Goal: Navigation & Orientation: Find specific page/section

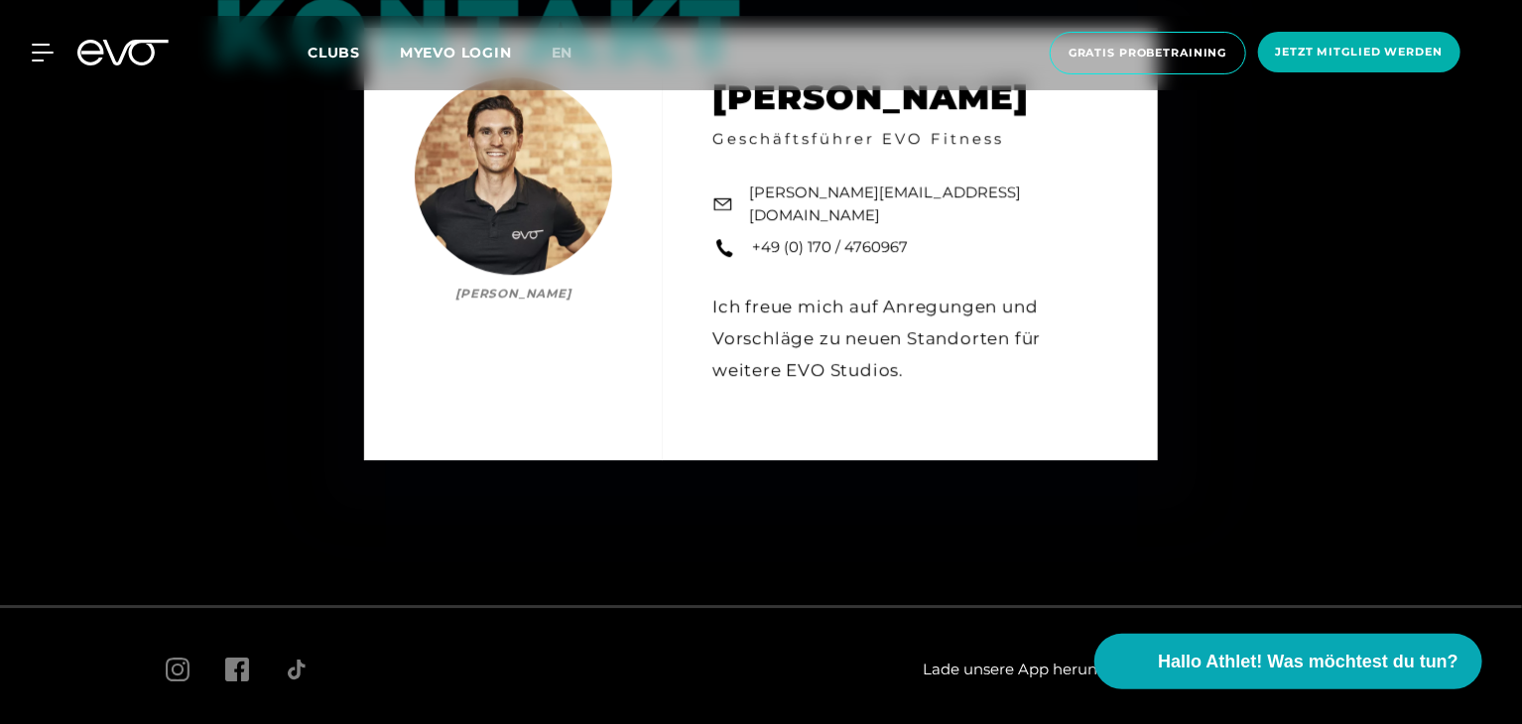
scroll to position [2890, 0]
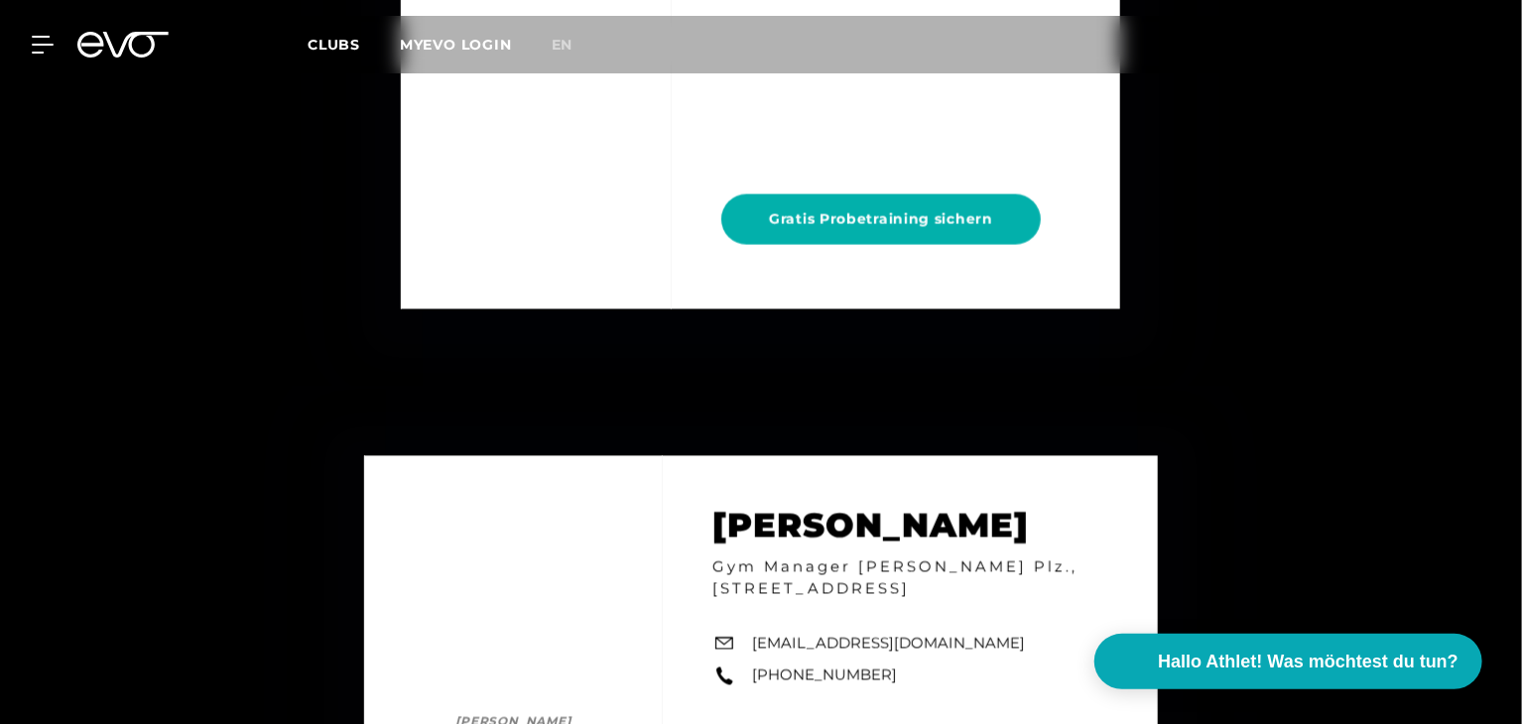
scroll to position [5755, 0]
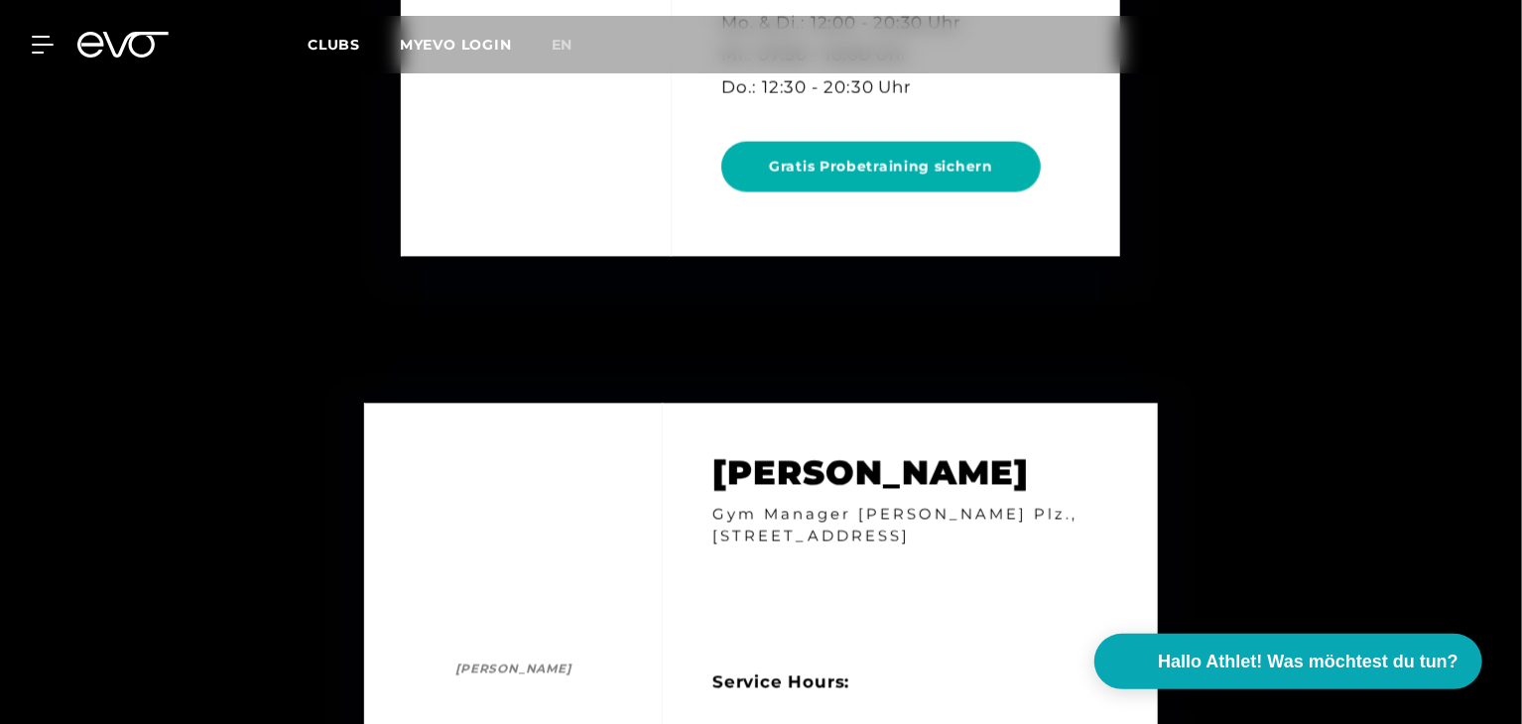
drag, startPoint x: 1427, startPoint y: 428, endPoint x: 1417, endPoint y: 426, distance: 10.1
click at [1425, 427] on div "[PERSON_NAME] [PERSON_NAME] Gym Manager [PERSON_NAME] Plz., [STREET_ADDRESS][GE…" at bounding box center [761, 735] width 1522 height 804
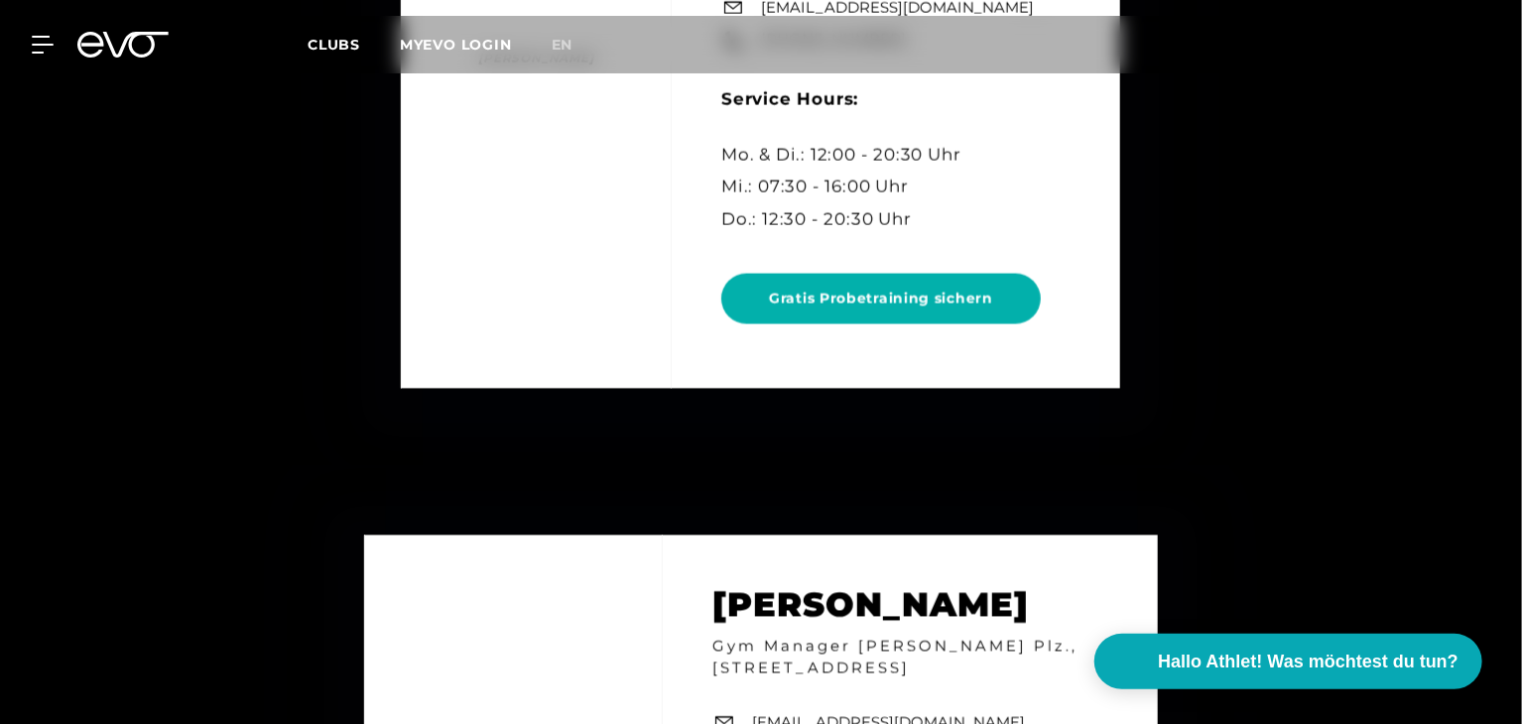
scroll to position [5458, 0]
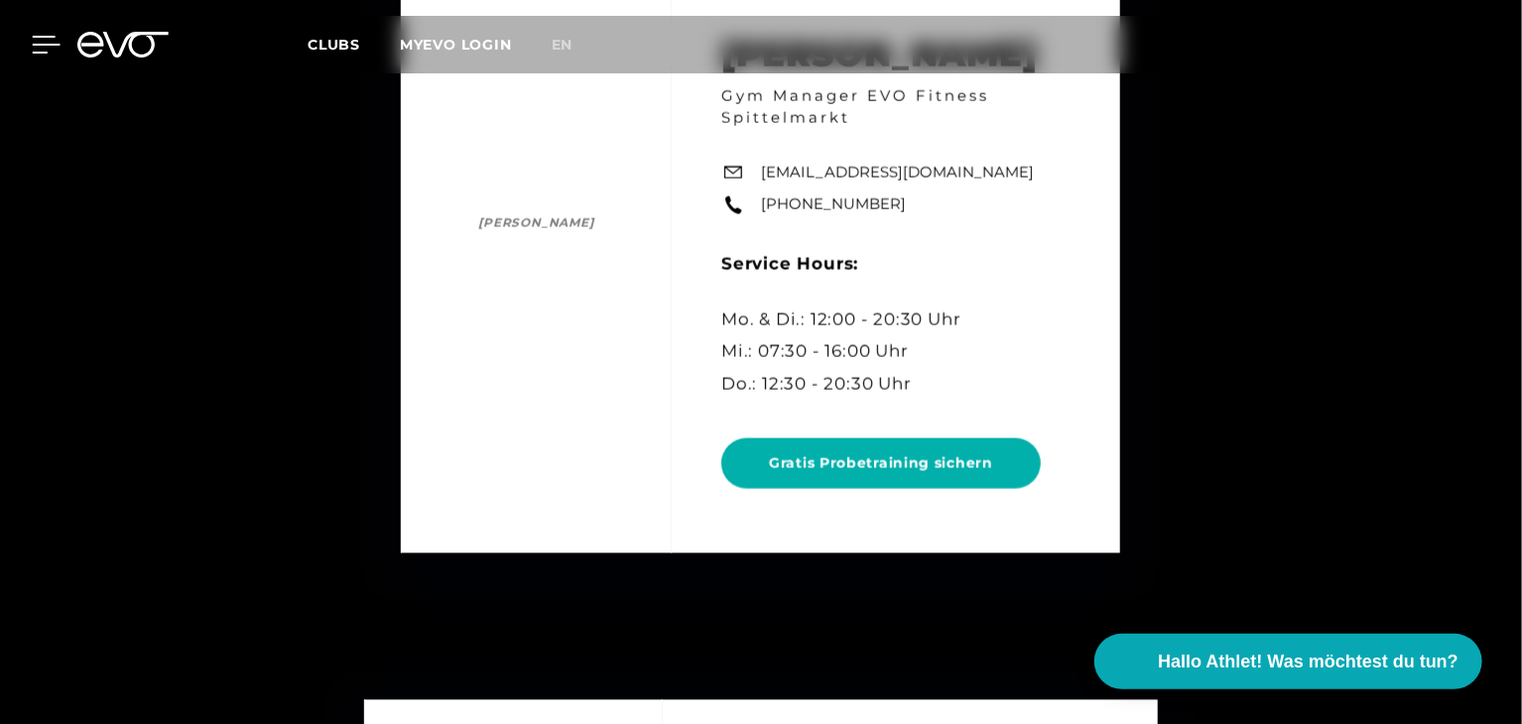
click at [39, 45] on icon at bounding box center [47, 45] width 28 height 16
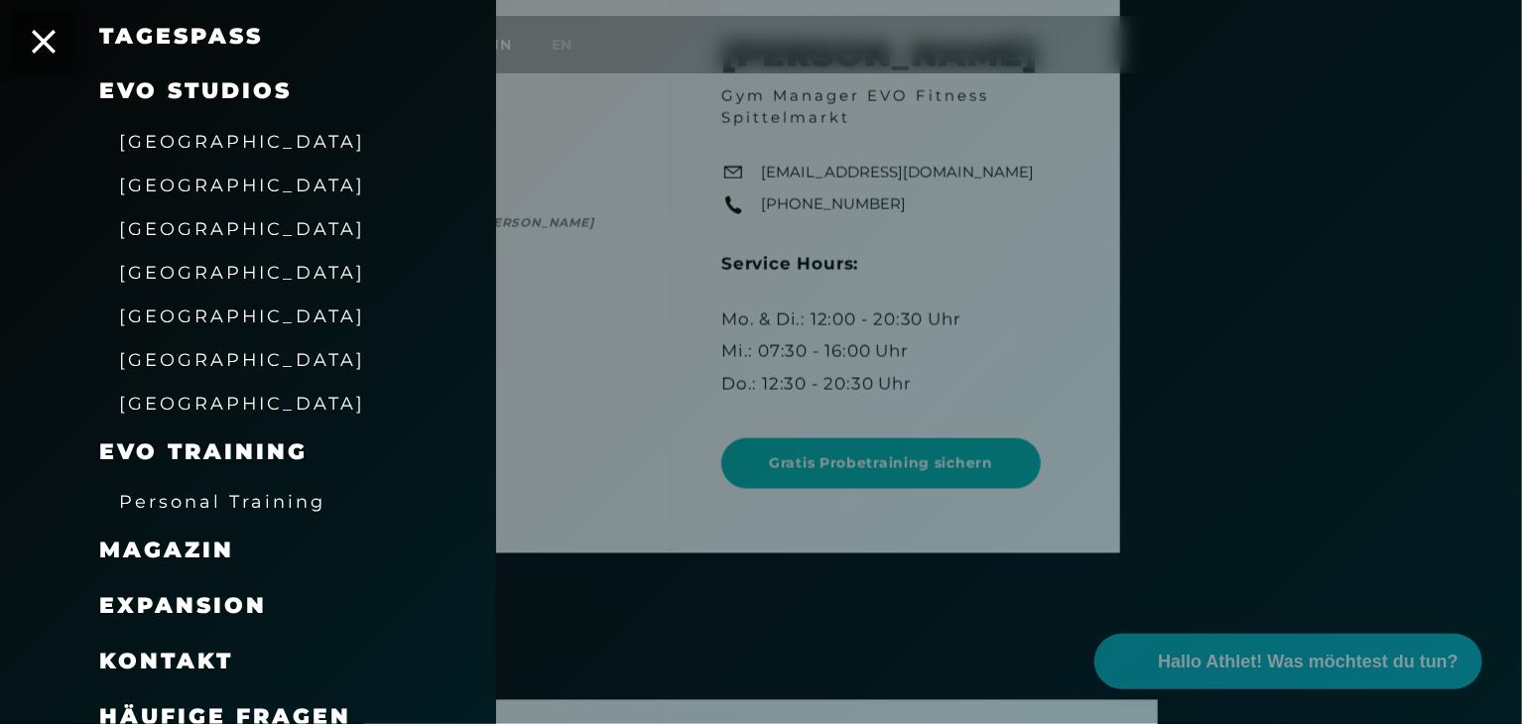
scroll to position [333, 0]
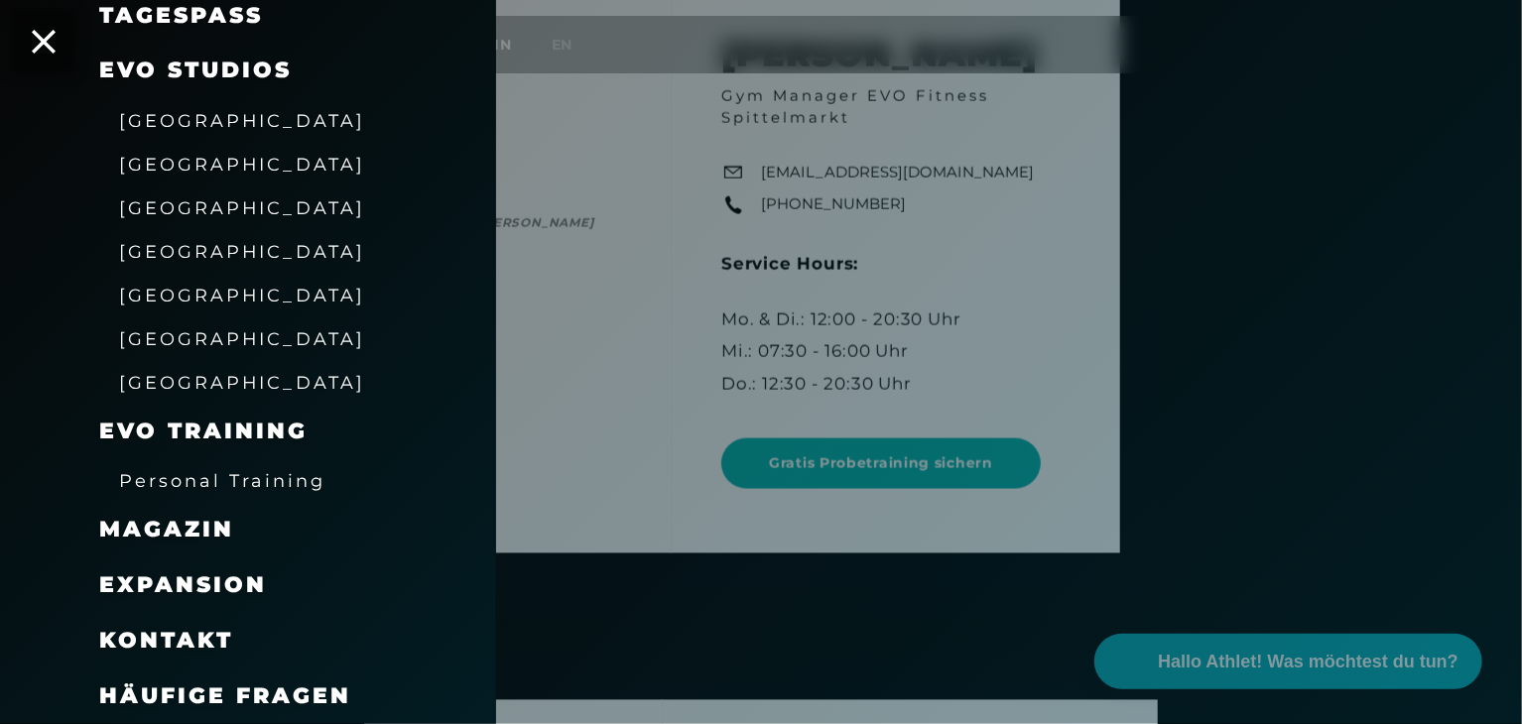
click at [169, 582] on span "Expansion" at bounding box center [183, 585] width 168 height 27
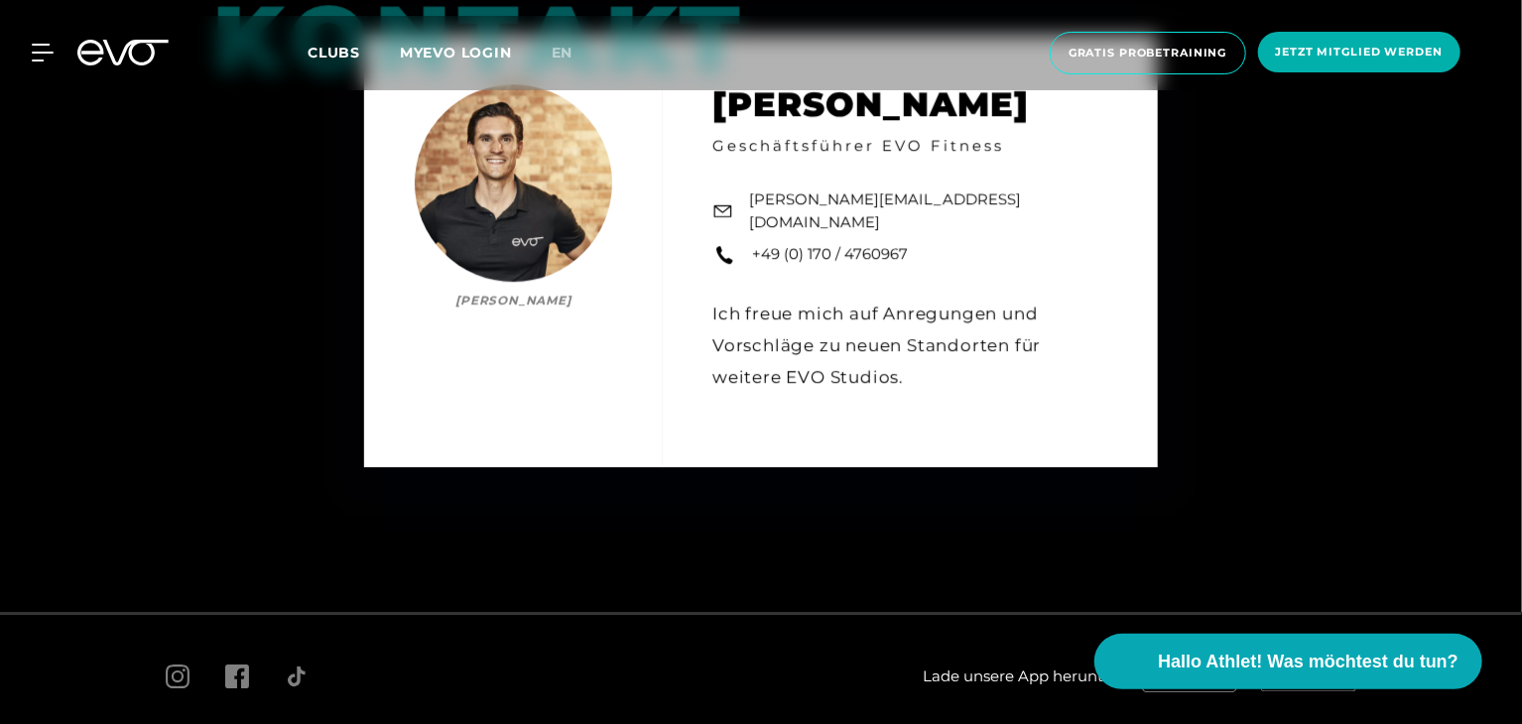
scroll to position [2890, 0]
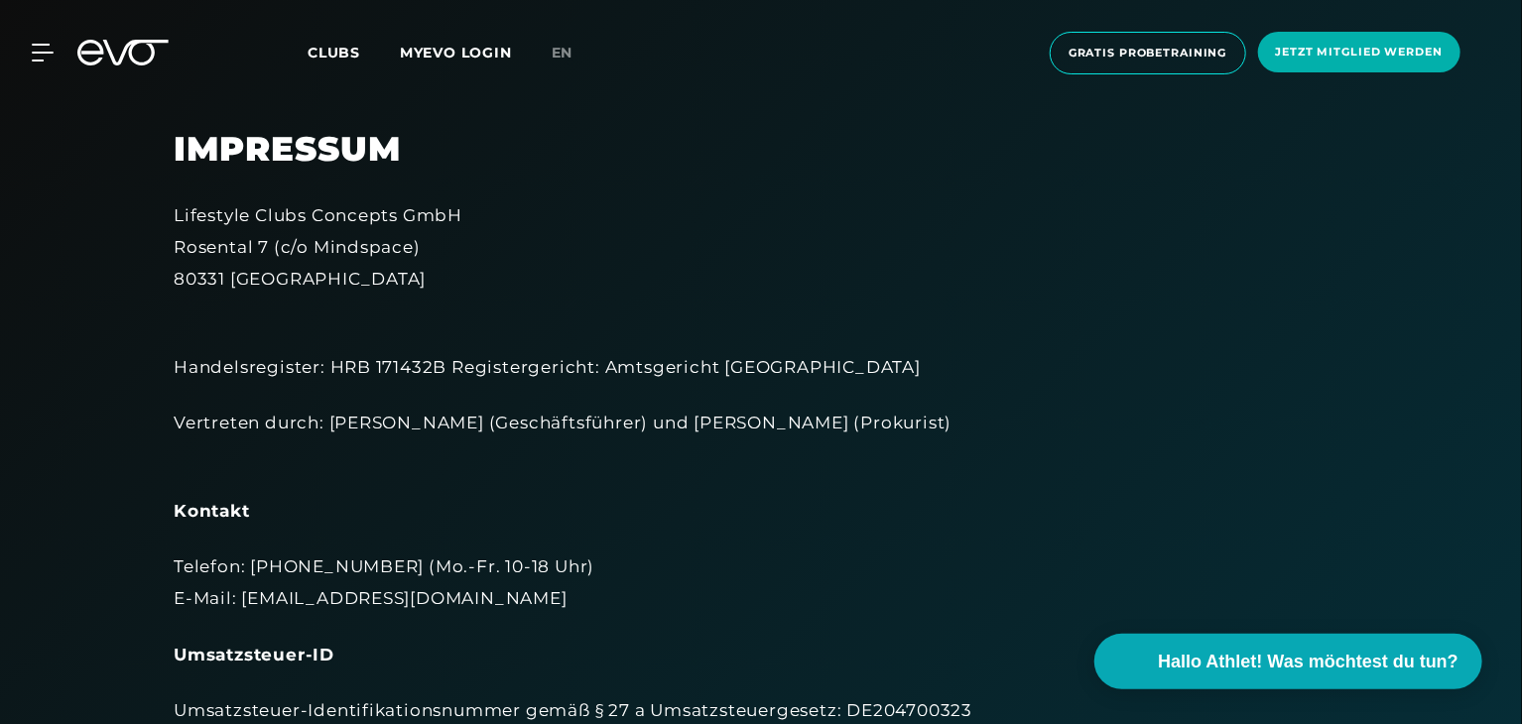
click at [40, 53] on icon at bounding box center [47, 53] width 28 height 16
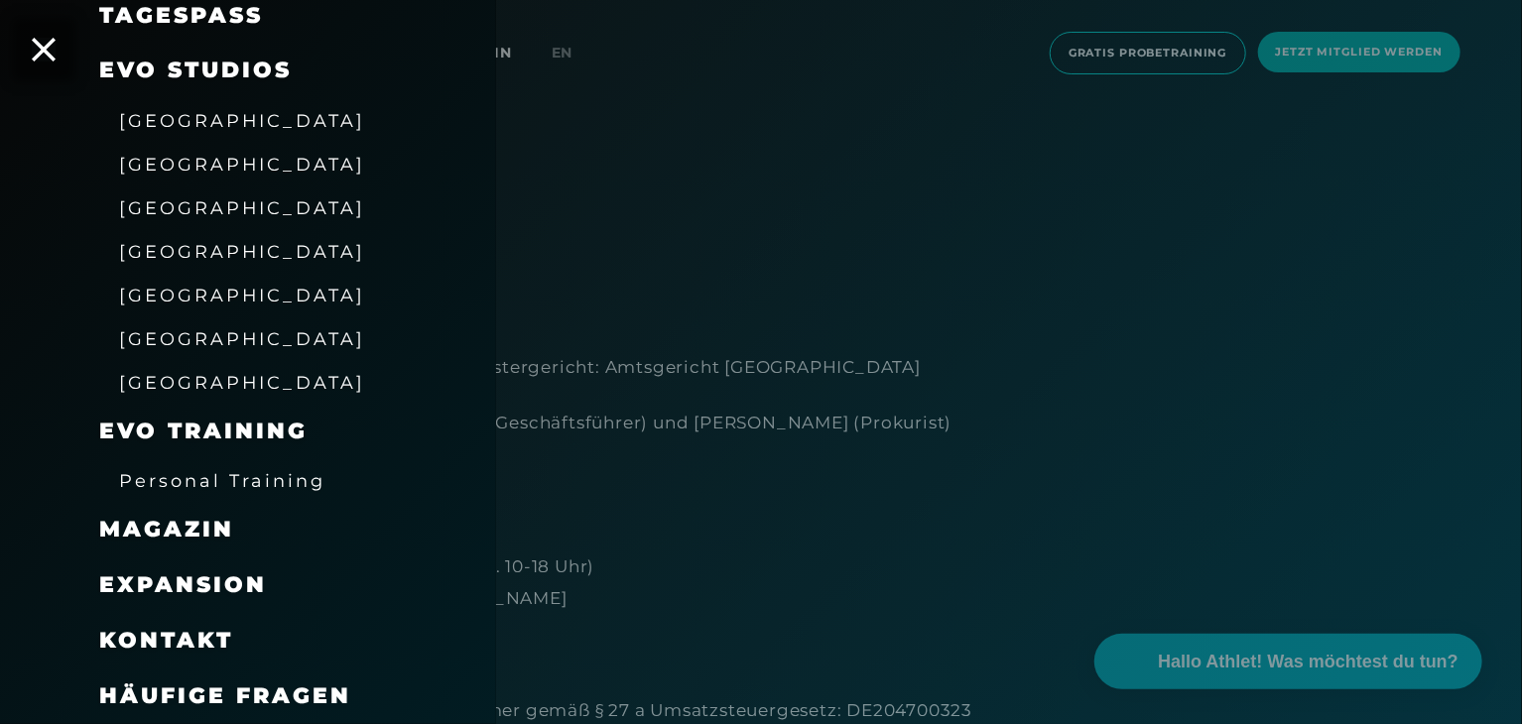
click at [195, 576] on span "Expansion" at bounding box center [183, 585] width 168 height 27
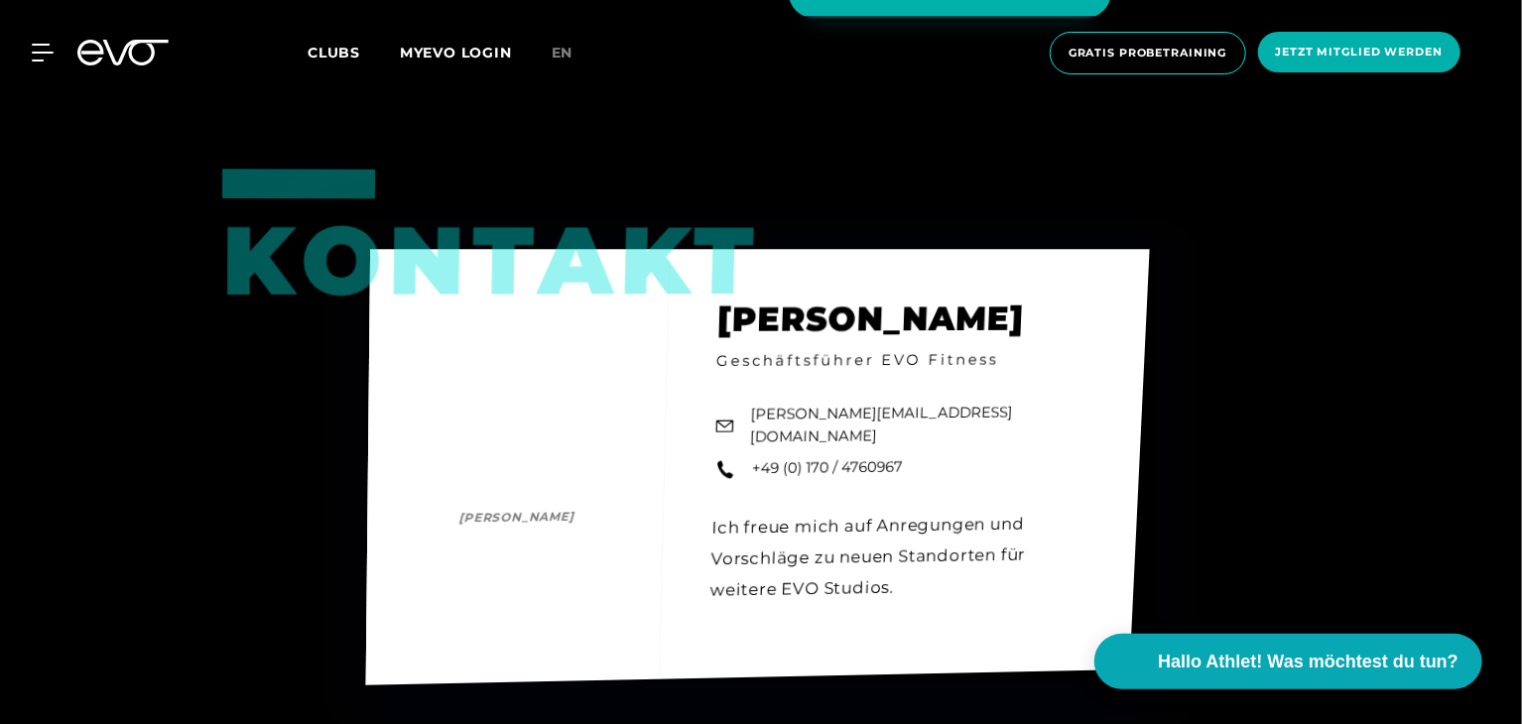
scroll to position [2778, 0]
